Goal: Entertainment & Leisure: Browse casually

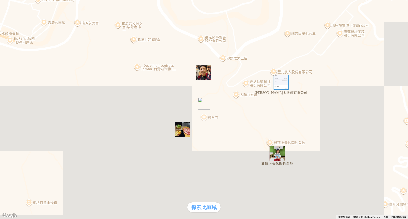
click at [287, 108] on div "熱門卡片" at bounding box center [204, 105] width 404 height 5
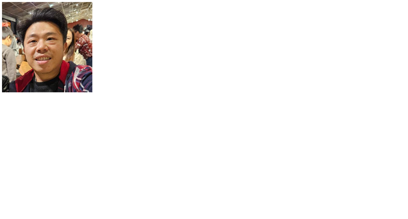
scroll to position [384, 0]
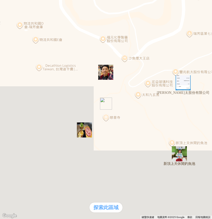
click at [22, 98] on div "熱門口袋名單" at bounding box center [14, 94] width 24 height 5
click at [19, 98] on div "熱門口袋名單" at bounding box center [106, 94] width 208 height 5
drag, startPoint x: 6, startPoint y: 10, endPoint x: 15, endPoint y: 26, distance: 17.9
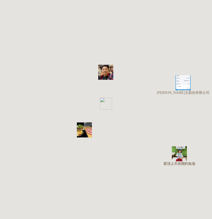
click at [26, 103] on div "支援前線" at bounding box center [14, 100] width 24 height 5
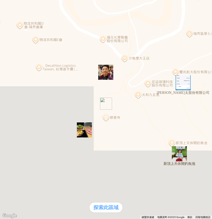
click at [26, 103] on div "支援前線" at bounding box center [14, 100] width 24 height 5
click at [20, 98] on div "熱門口袋名單" at bounding box center [106, 94] width 208 height 5
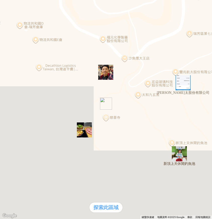
click at [26, 108] on div "熱門卡片" at bounding box center [14, 105] width 24 height 5
click at [181, 153] on img "新頂上天休閒釣魚池" at bounding box center [178, 153] width 15 height 15
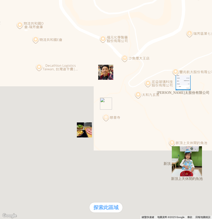
click at [26, 108] on div "熱門卡片" at bounding box center [14, 105] width 24 height 5
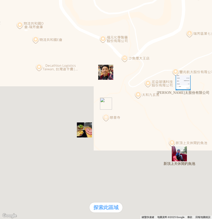
click at [183, 85] on img "豐兆航太股份有限公司" at bounding box center [182, 82] width 15 height 15
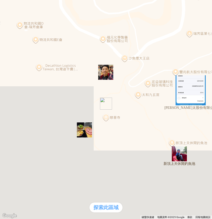
click at [179, 158] on img "新頂上天休閒釣魚池" at bounding box center [178, 153] width 15 height 15
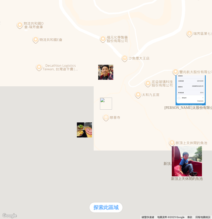
click at [179, 158] on img "新頂上天休閒釣魚池" at bounding box center [186, 161] width 30 height 30
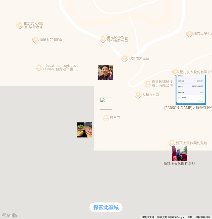
click at [179, 158] on img "新頂上天休閒釣魚池" at bounding box center [178, 153] width 15 height 15
